Goal: Transaction & Acquisition: Book appointment/travel/reservation

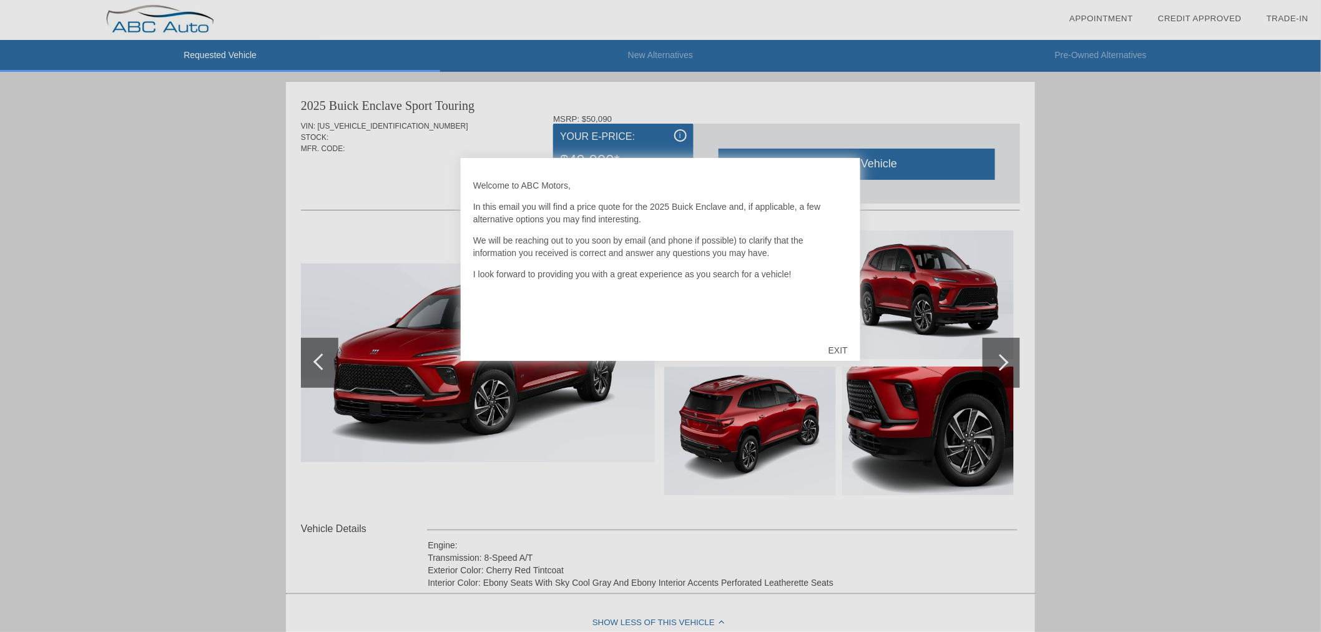
click at [840, 347] on div "EXIT" at bounding box center [838, 350] width 44 height 37
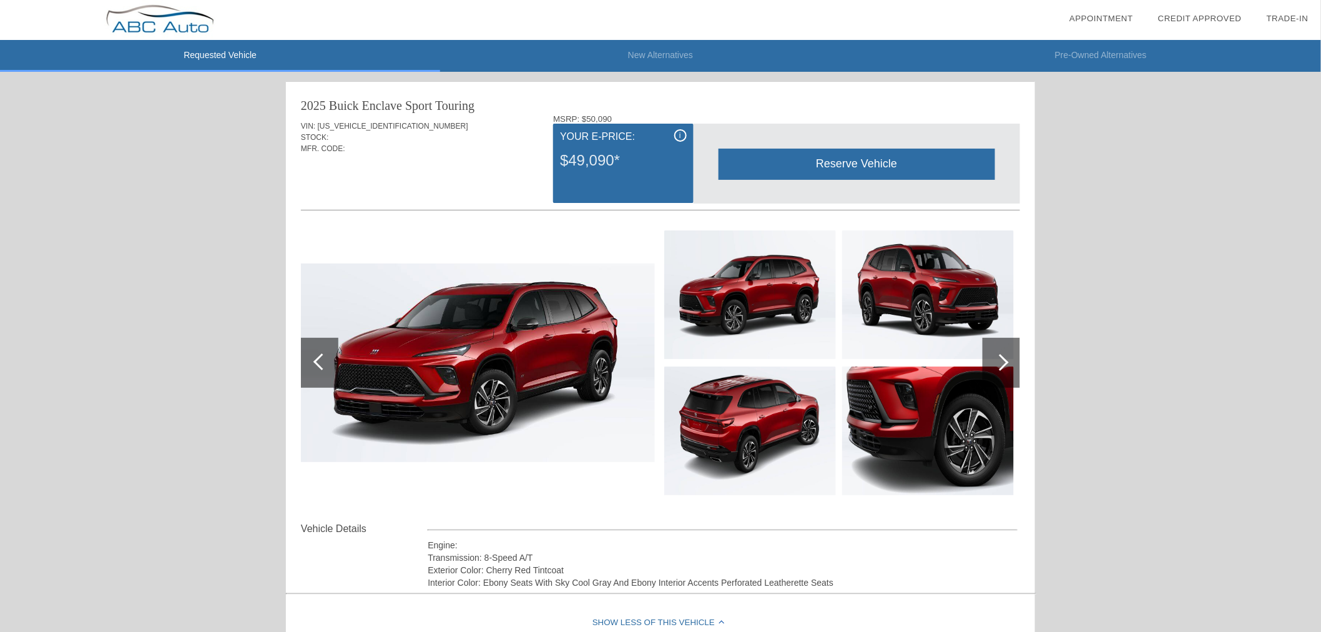
click at [683, 48] on li "New Alternatives" at bounding box center [660, 56] width 440 height 32
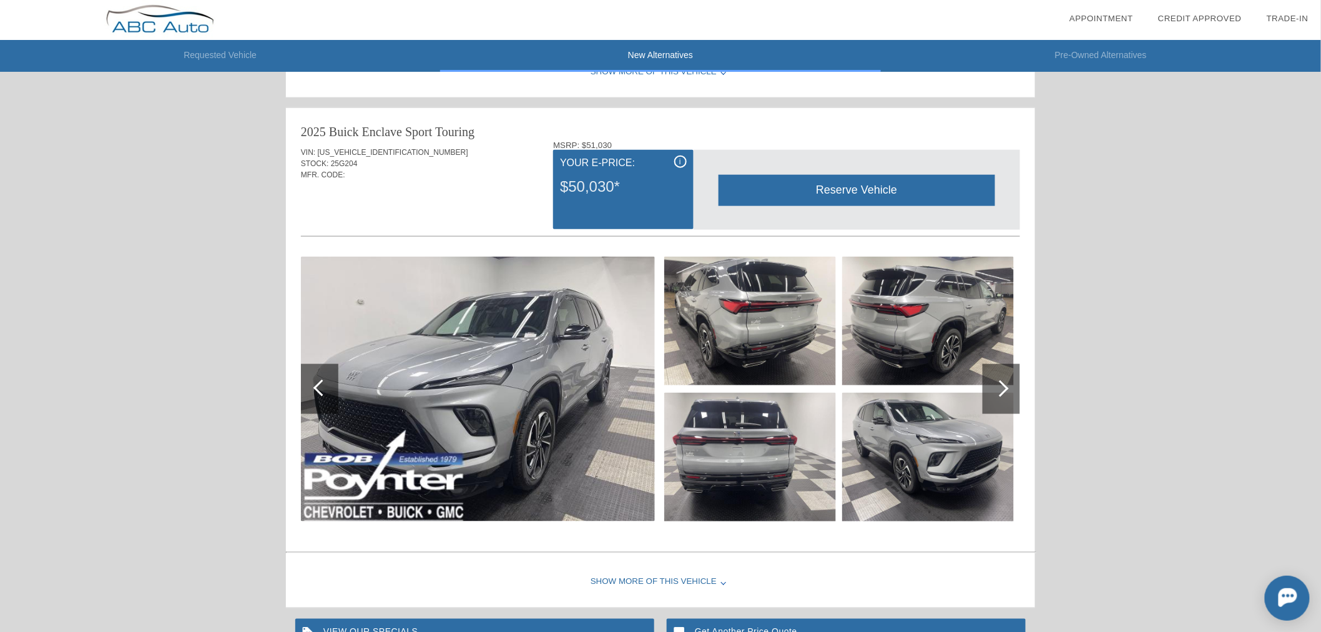
scroll to position [347, 0]
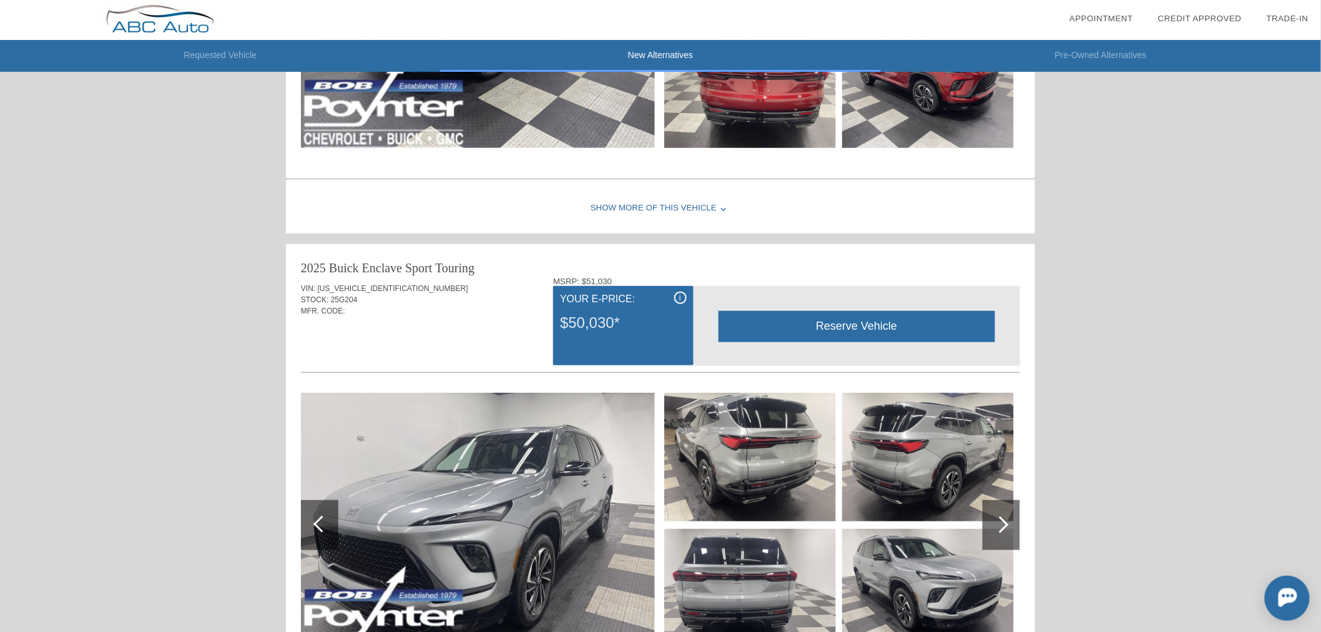
click at [857, 336] on div "Reserve Vehicle" at bounding box center [857, 326] width 277 height 31
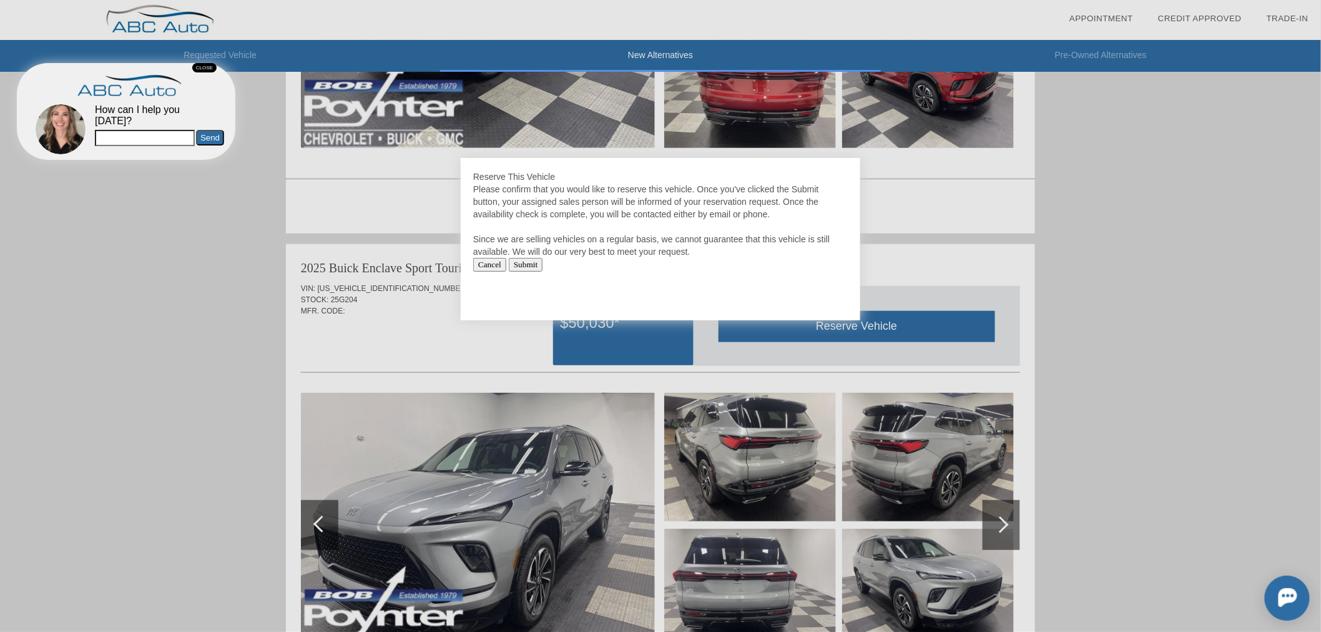
click at [493, 258] on input "Cancel" at bounding box center [489, 265] width 33 height 14
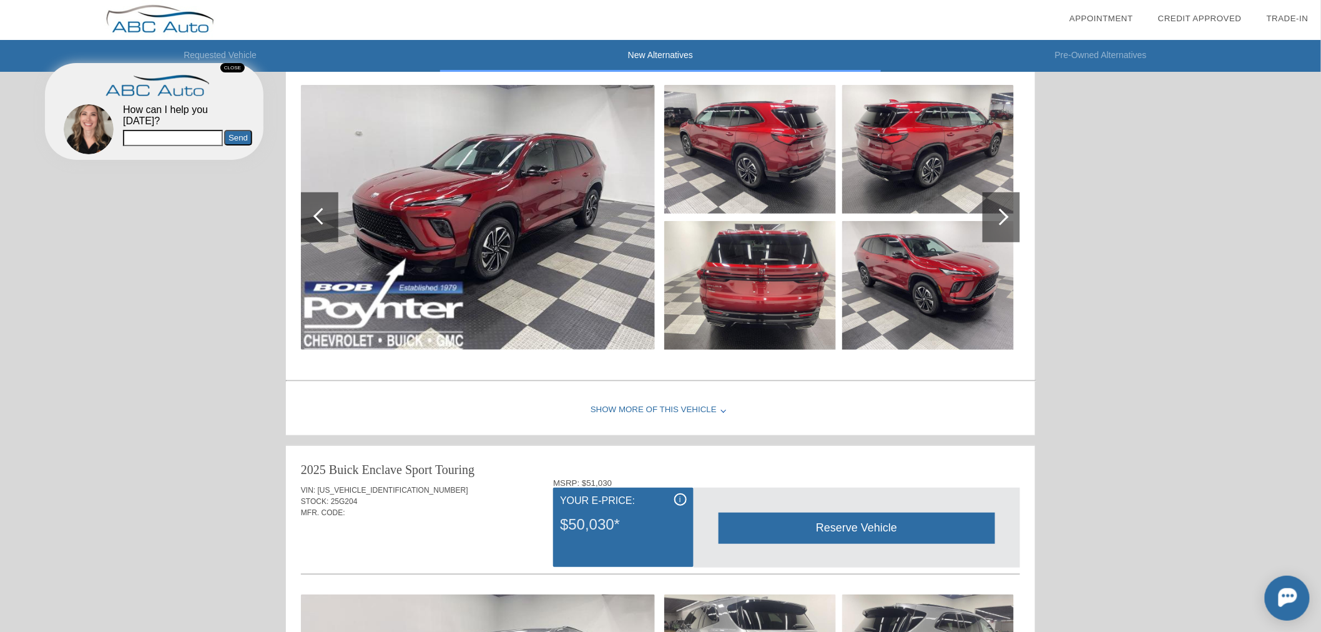
scroll to position [139, 0]
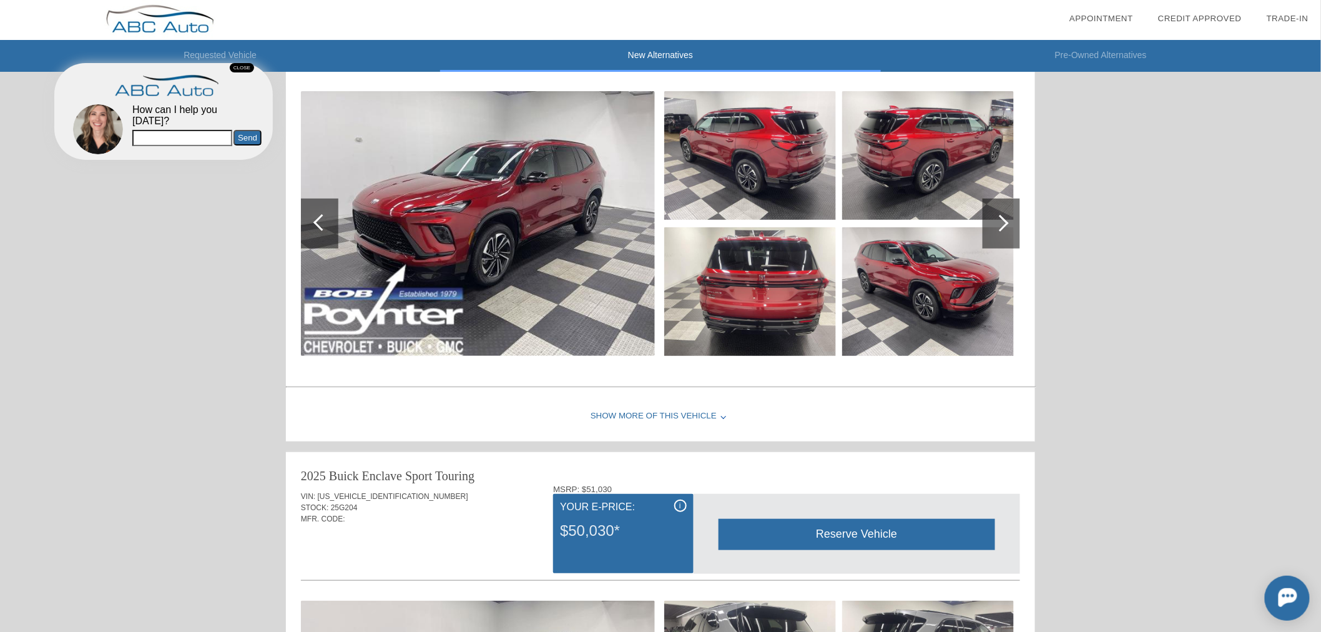
click at [303, 46] on li "Requested Vehicle" at bounding box center [220, 56] width 440 height 32
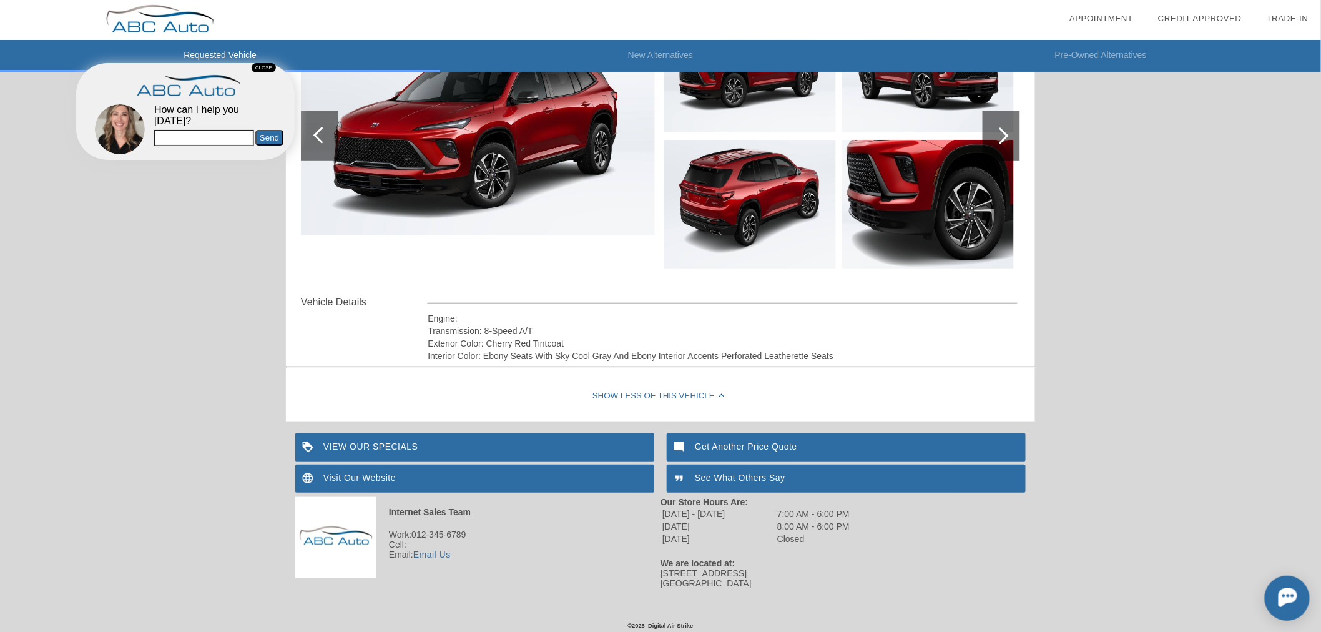
scroll to position [0, 0]
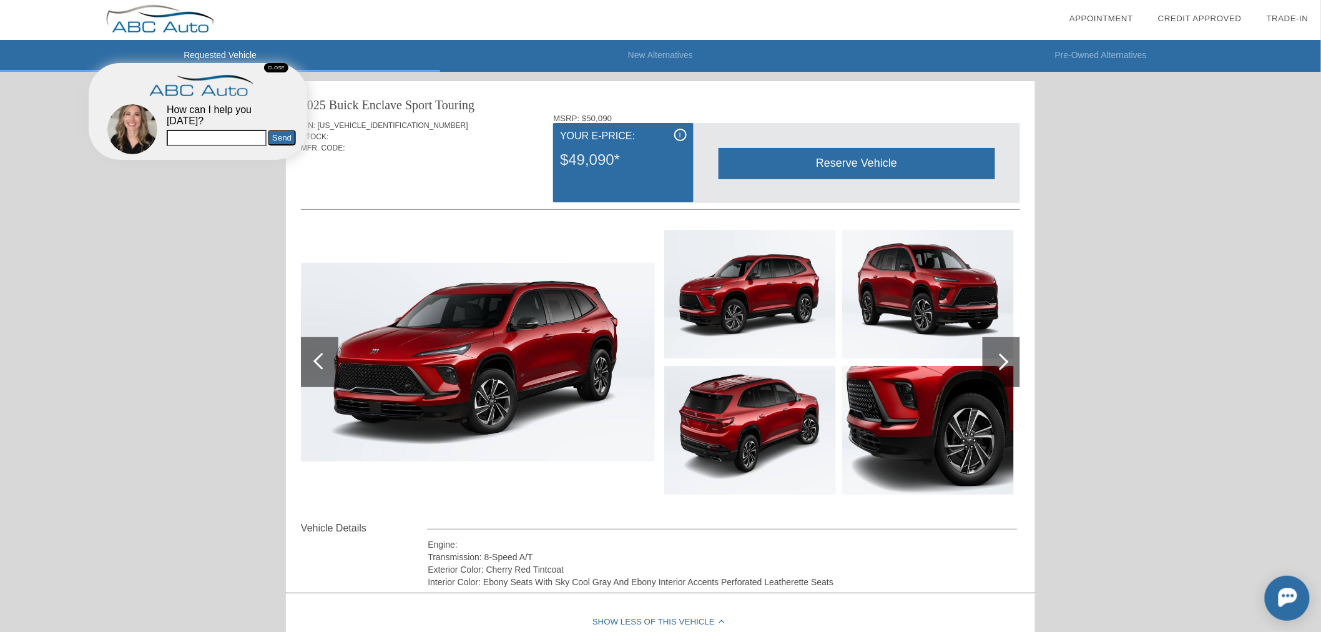
click at [1146, 62] on li "Pre-Owned Alternatives" at bounding box center [1101, 56] width 440 height 32
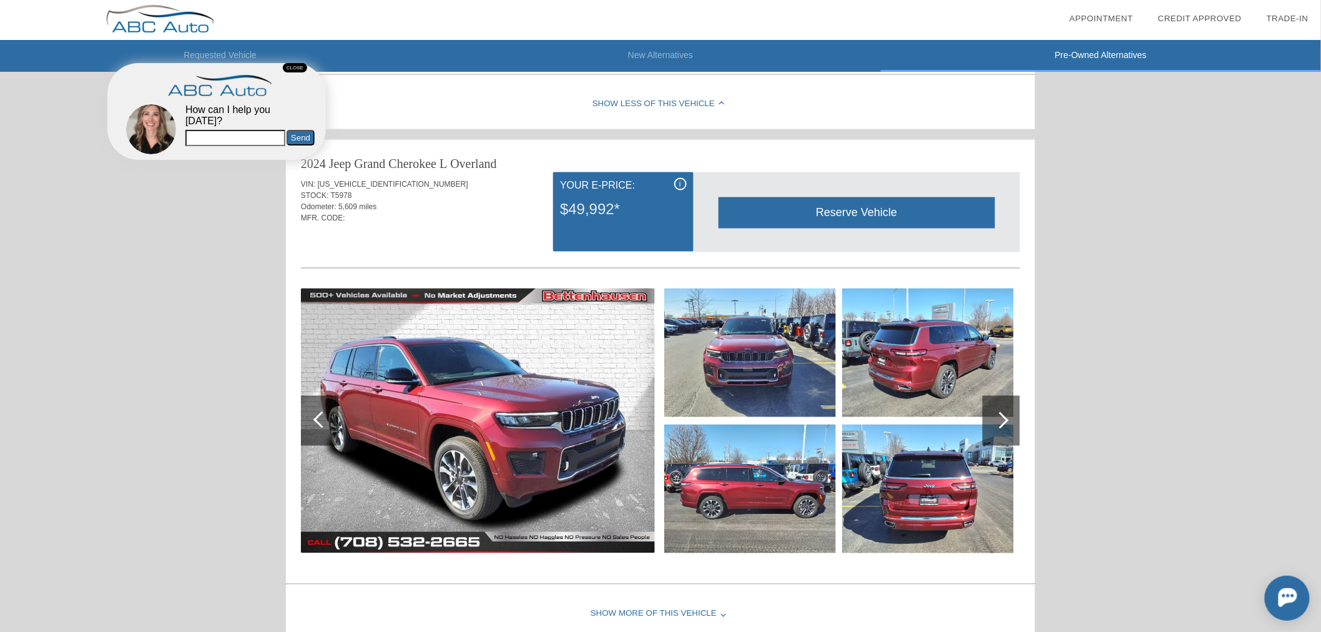
scroll to position [971, 0]
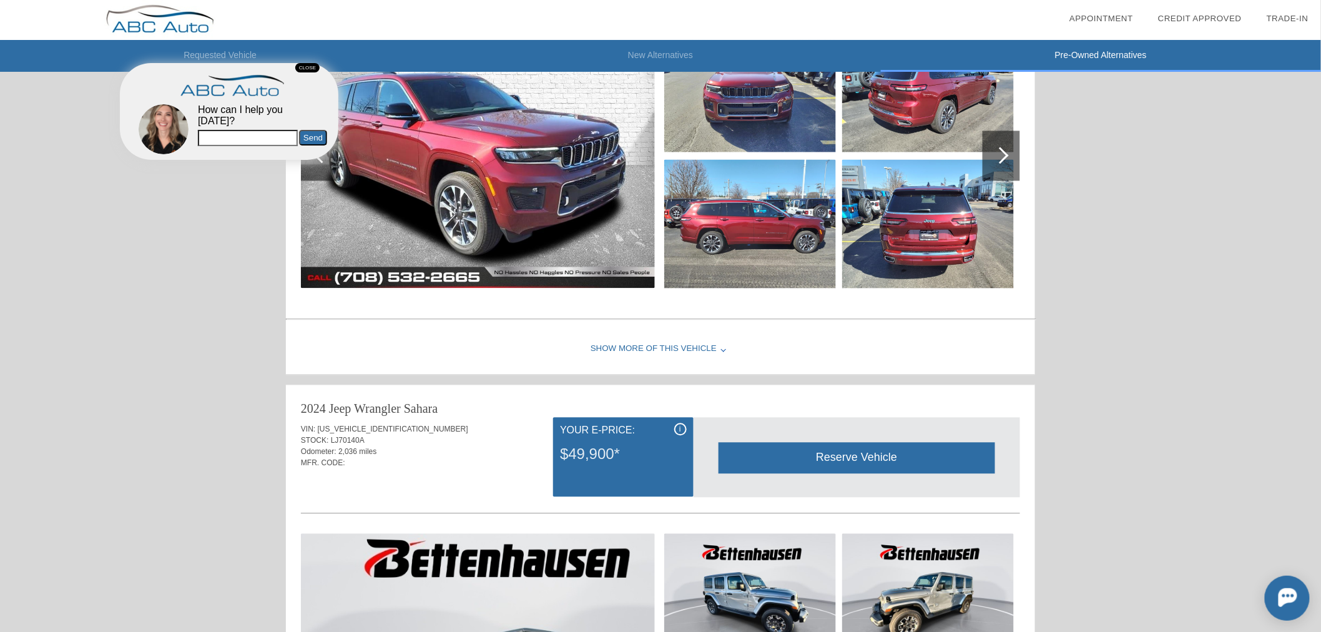
click at [564, 200] on img at bounding box center [478, 156] width 354 height 265
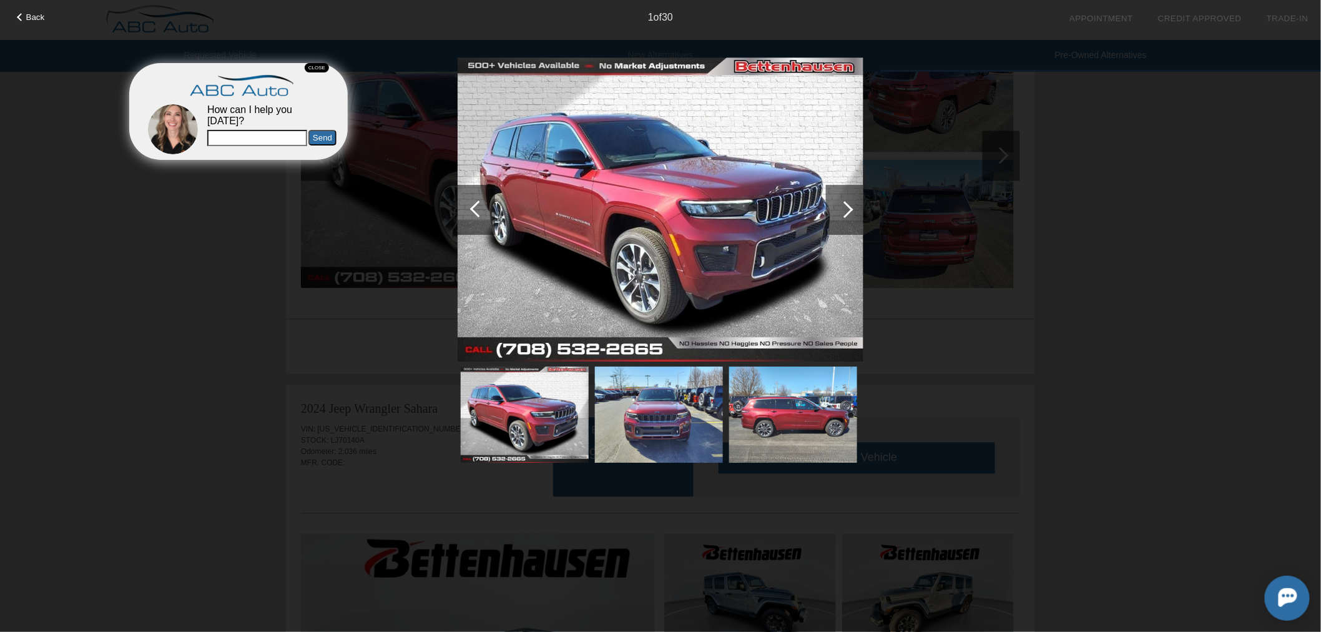
click at [598, 197] on img at bounding box center [661, 209] width 406 height 305
click at [1127, 236] on div "Back 1 of 30" at bounding box center [660, 316] width 1321 height 632
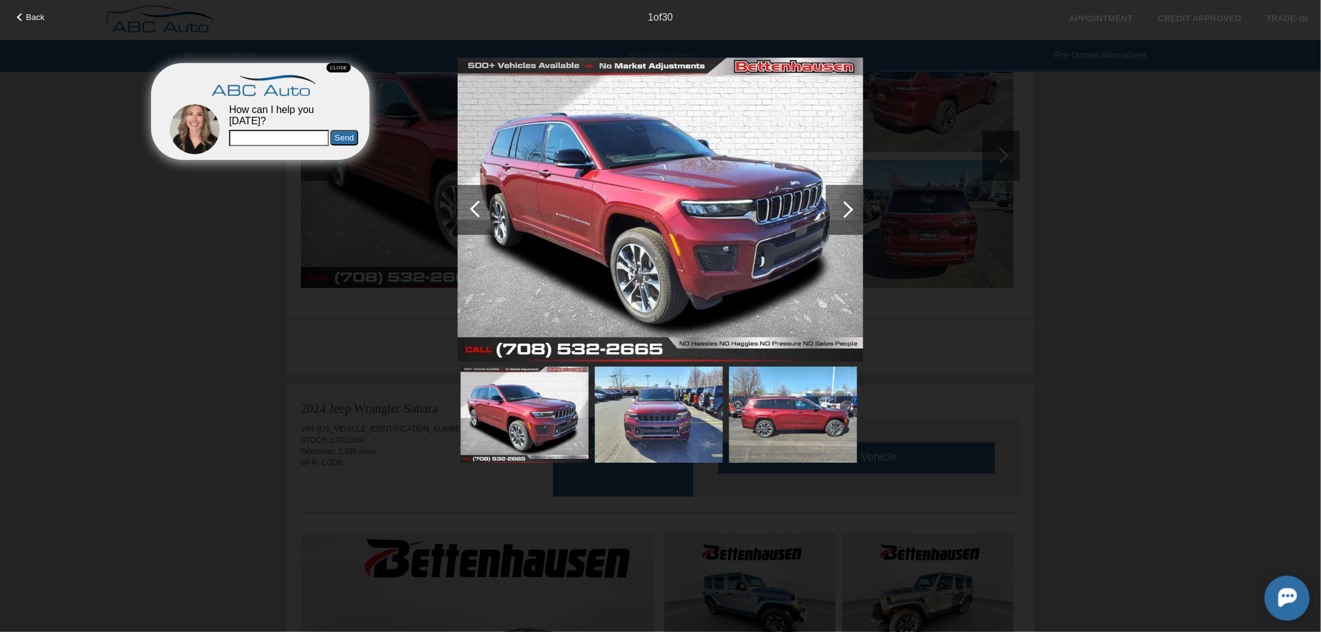
drag, startPoint x: 1163, startPoint y: 69, endPoint x: 734, endPoint y: 47, distance: 430.1
click at [1162, 69] on div "Back 1 of 30" at bounding box center [660, 316] width 1321 height 632
